Goal: Task Accomplishment & Management: Manage account settings

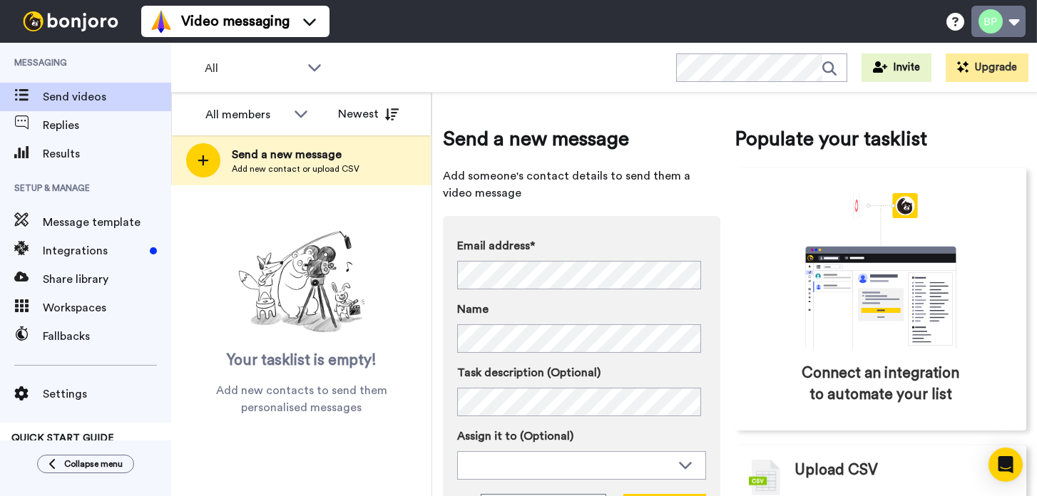
click at [1007, 29] on button at bounding box center [998, 21] width 54 height 31
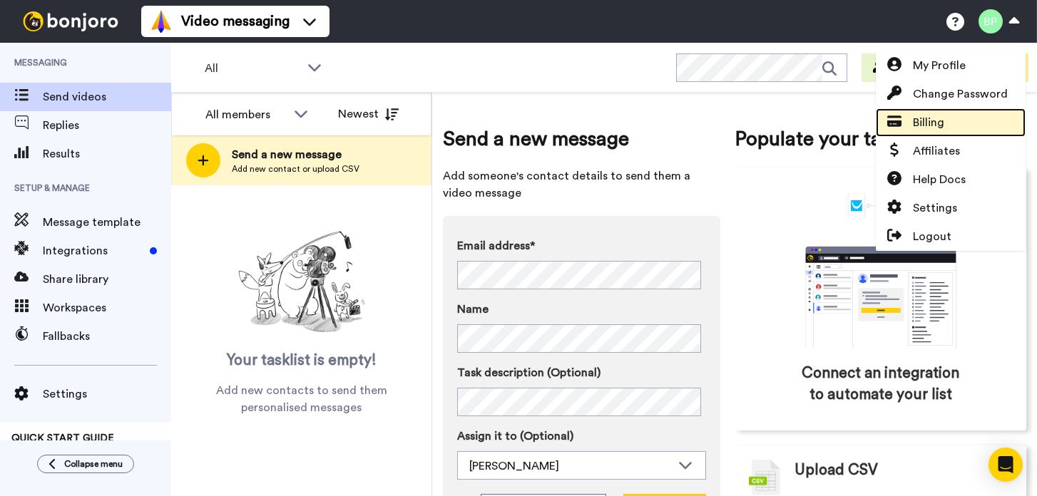
click at [930, 125] on span "Billing" at bounding box center [928, 122] width 31 height 17
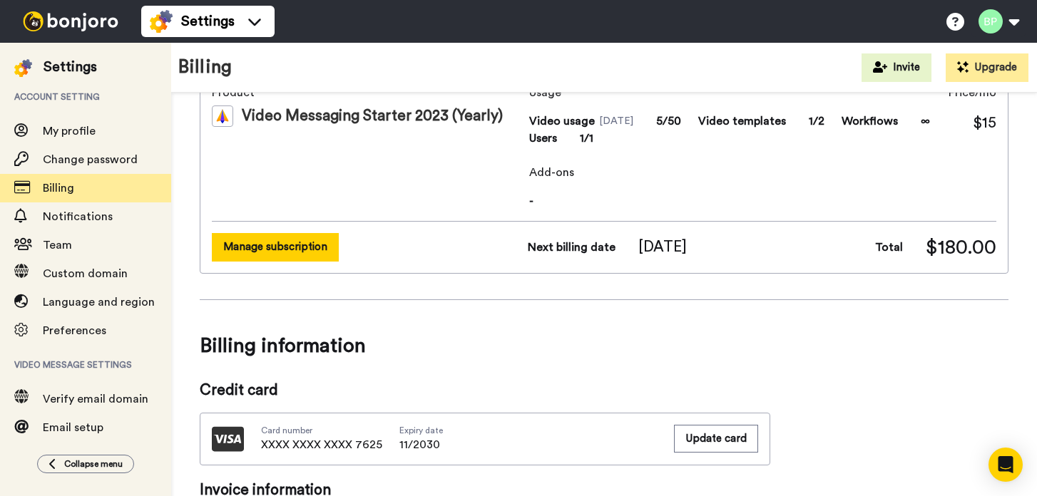
scroll to position [75, 0]
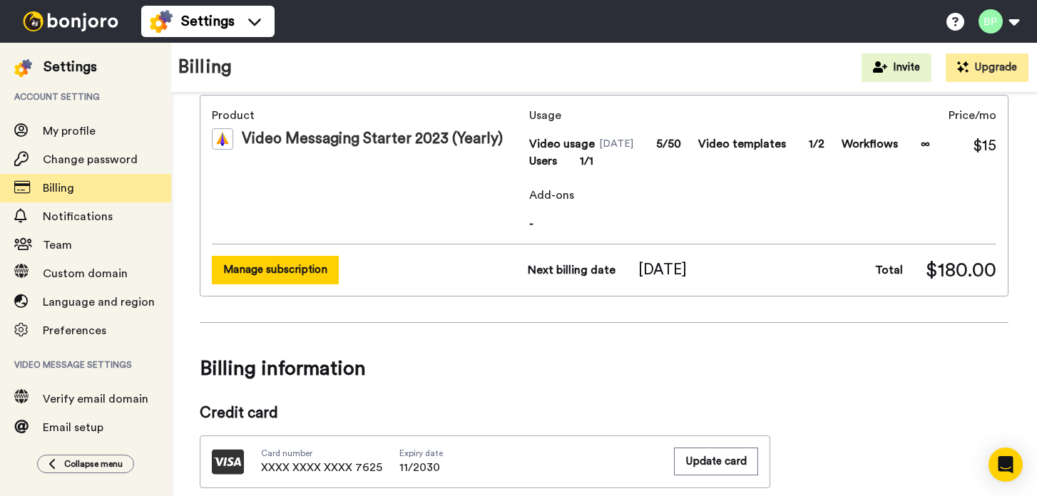
click at [308, 275] on button "Manage subscription" at bounding box center [275, 270] width 127 height 28
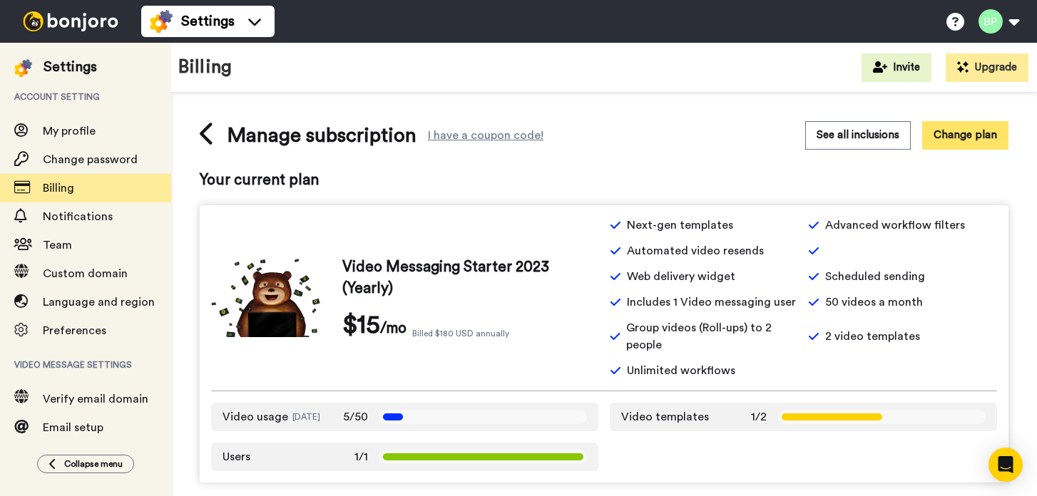
click at [973, 145] on button "Change plan" at bounding box center [965, 135] width 86 height 28
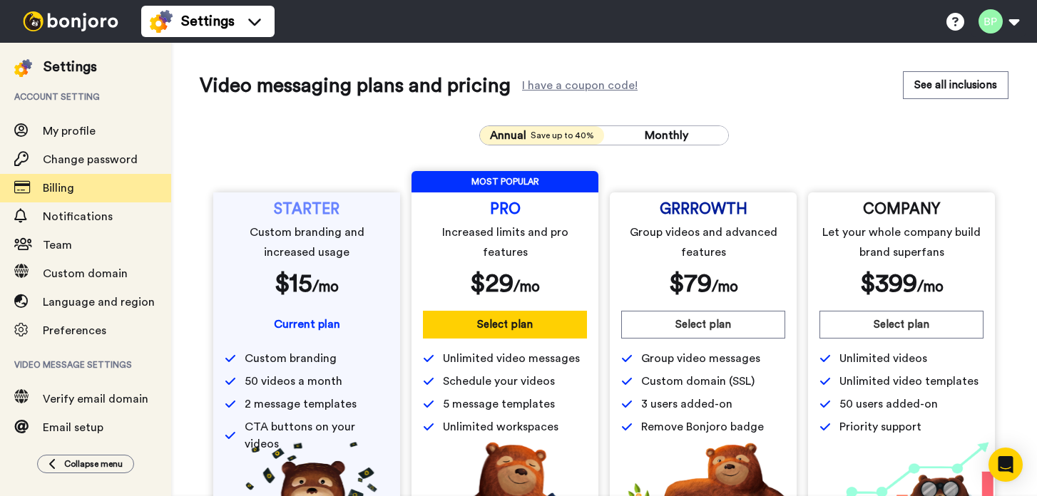
click at [509, 134] on span "Annual" at bounding box center [508, 135] width 36 height 17
click at [62, 190] on span "Billing" at bounding box center [58, 188] width 31 height 11
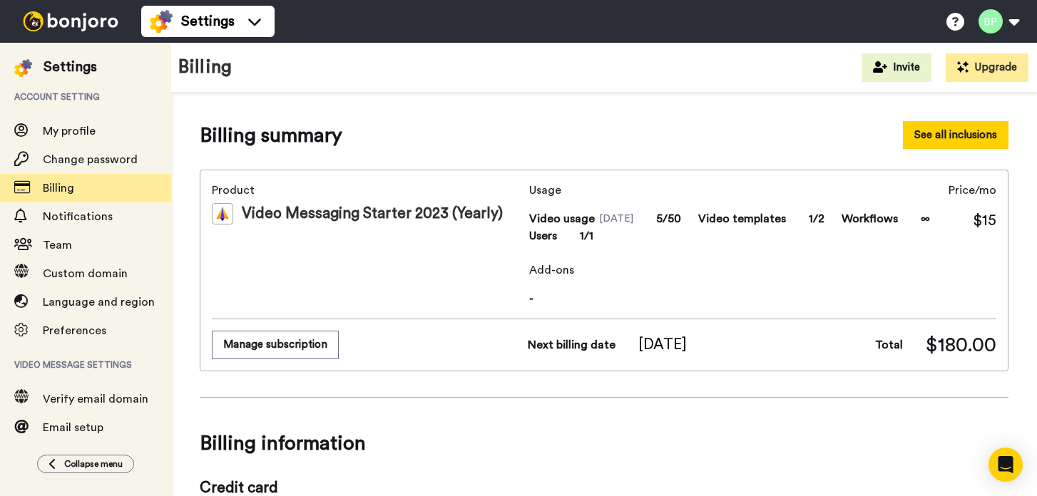
click at [928, 133] on button "See all inclusions" at bounding box center [956, 135] width 106 height 28
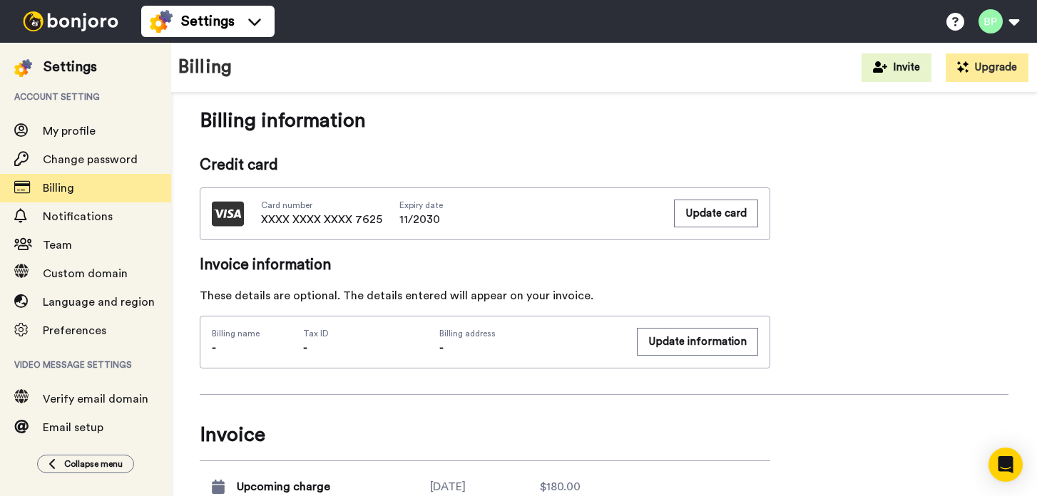
scroll to position [394, 0]
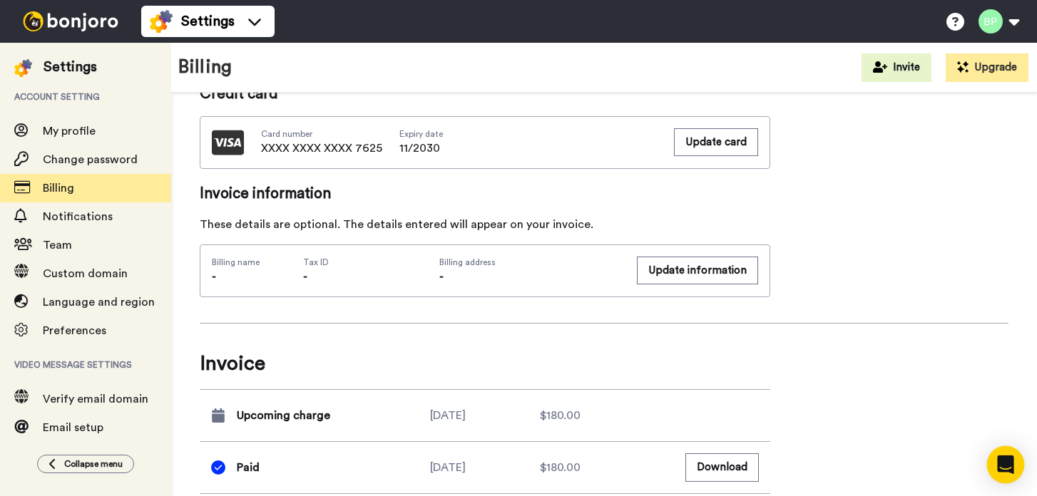
click at [1005, 474] on div "Open Intercom Messenger" at bounding box center [1006, 465] width 38 height 38
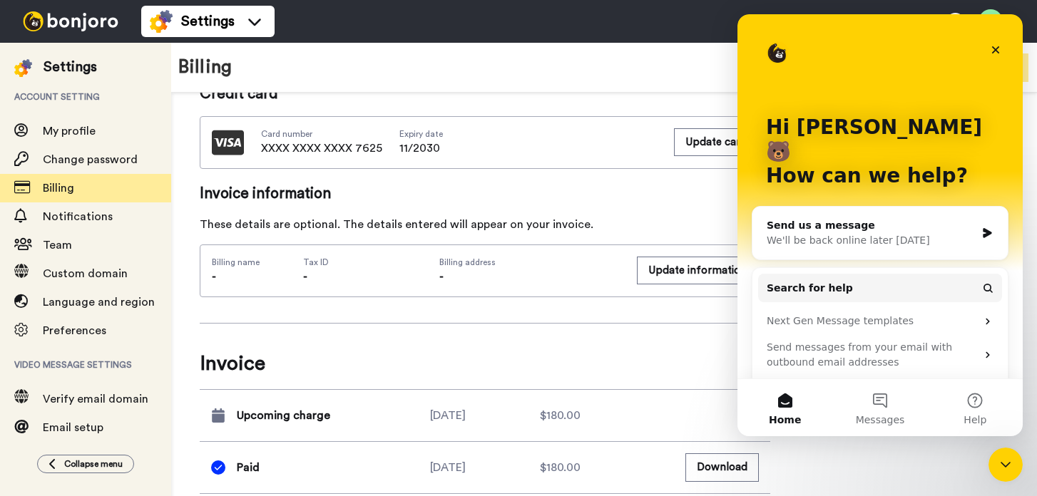
scroll to position [0, 0]
click at [859, 233] on div "We'll be back online later [DATE]" at bounding box center [871, 240] width 209 height 15
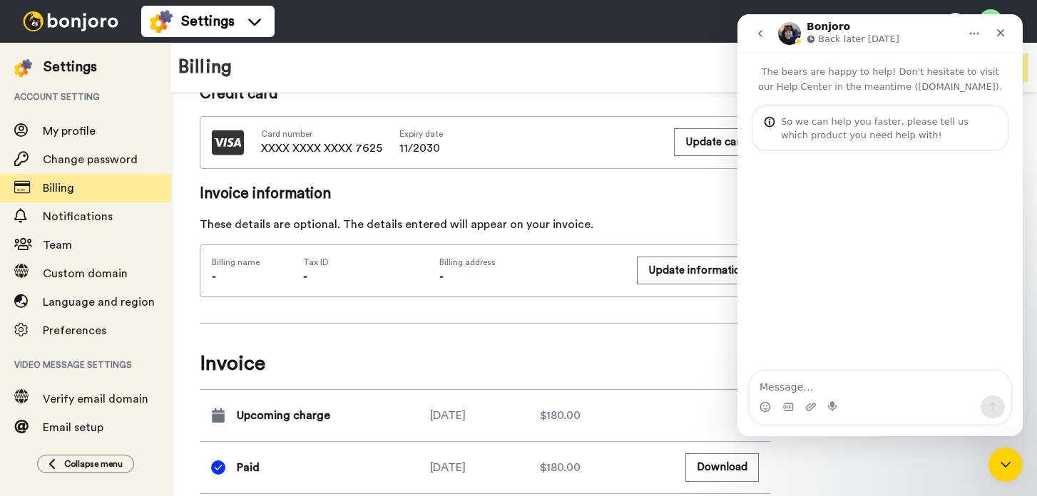
click at [843, 392] on textarea "Message…" at bounding box center [879, 384] width 261 height 24
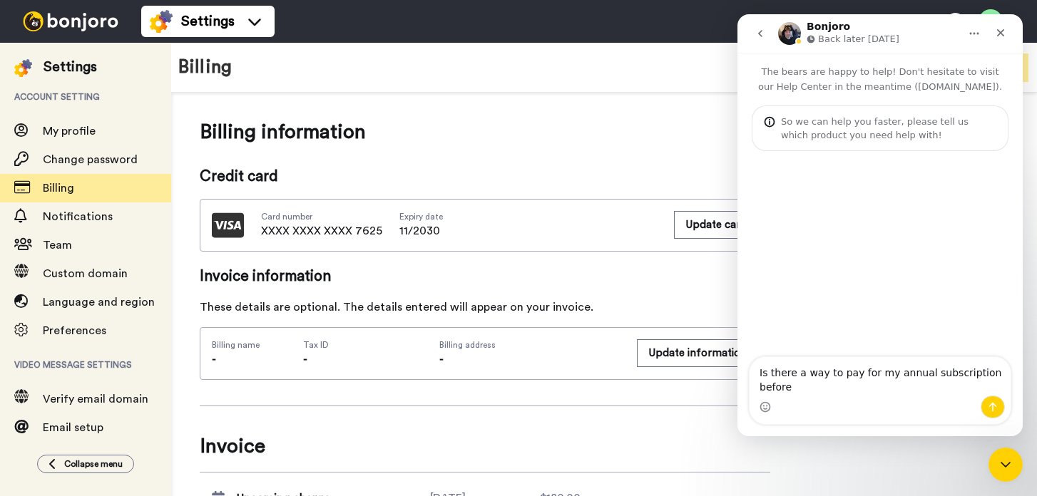
scroll to position [446, 0]
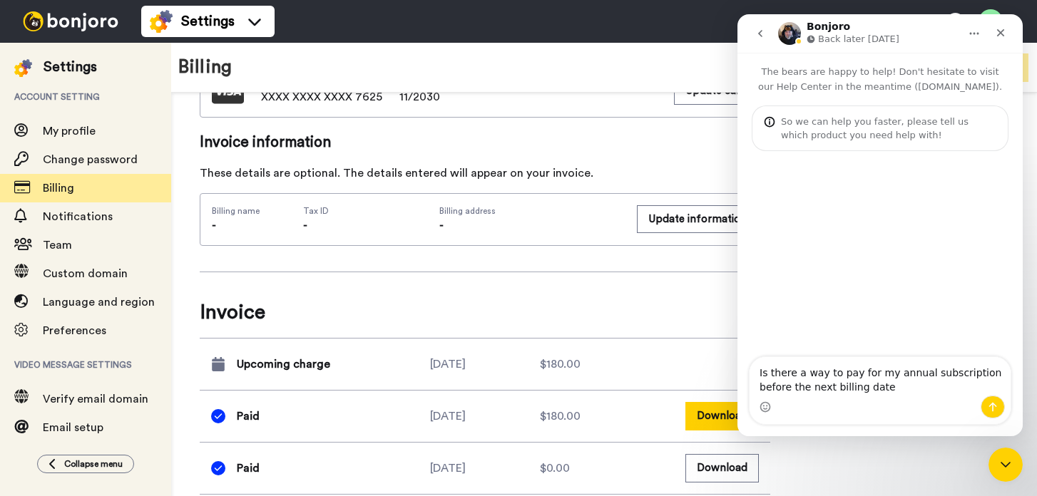
type textarea "Is there a way to pay for my annual subscription before the next billing date?"
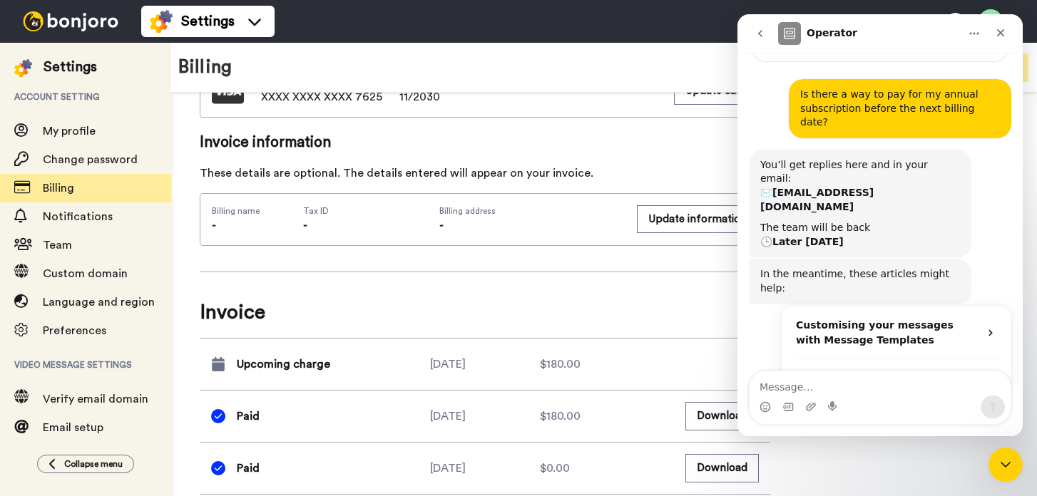
scroll to position [0, 0]
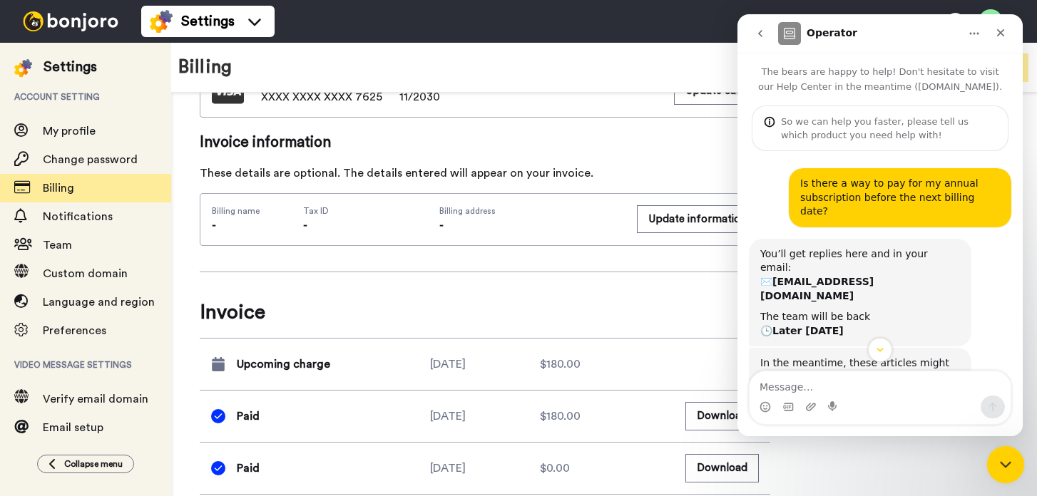
click at [1012, 460] on div "Close Intercom Messenger" at bounding box center [1003, 463] width 34 height 34
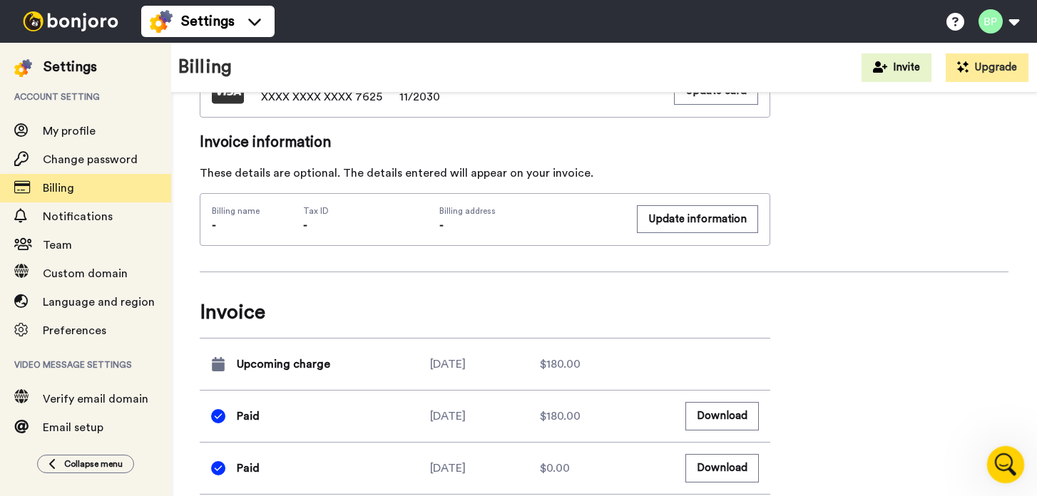
scroll to position [186, 0]
click at [1005, 463] on icon "Open Intercom Messenger" at bounding box center [1003, 462] width 10 height 11
